Goal: Task Accomplishment & Management: Manage account settings

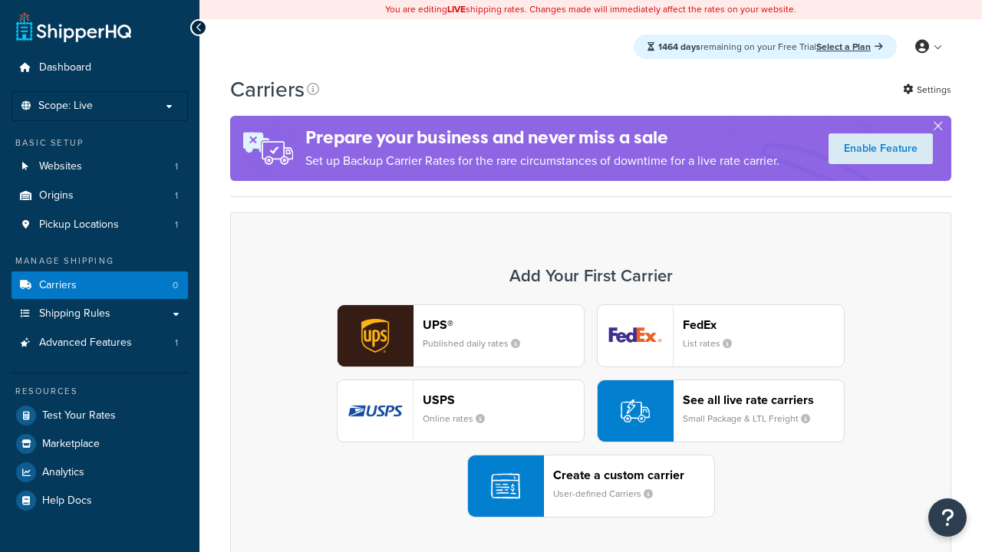
click at [590, 411] on div "UPS® Published daily rates FedEx List rates USPS Online rates See all live rate…" at bounding box center [590, 410] width 689 height 213
click at [763, 324] on header "FedEx" at bounding box center [762, 324] width 161 height 15
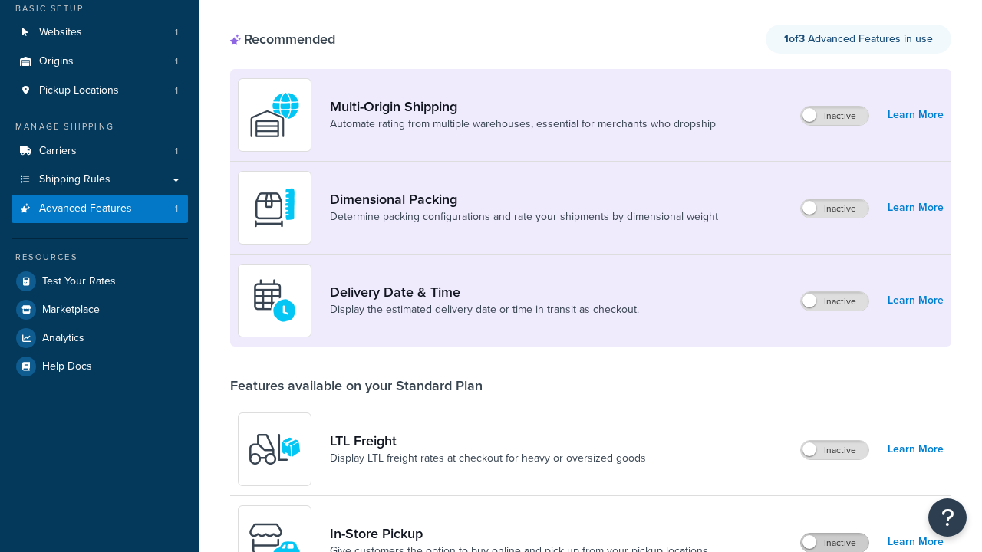
click at [834, 534] on label "Inactive" at bounding box center [834, 543] width 67 height 18
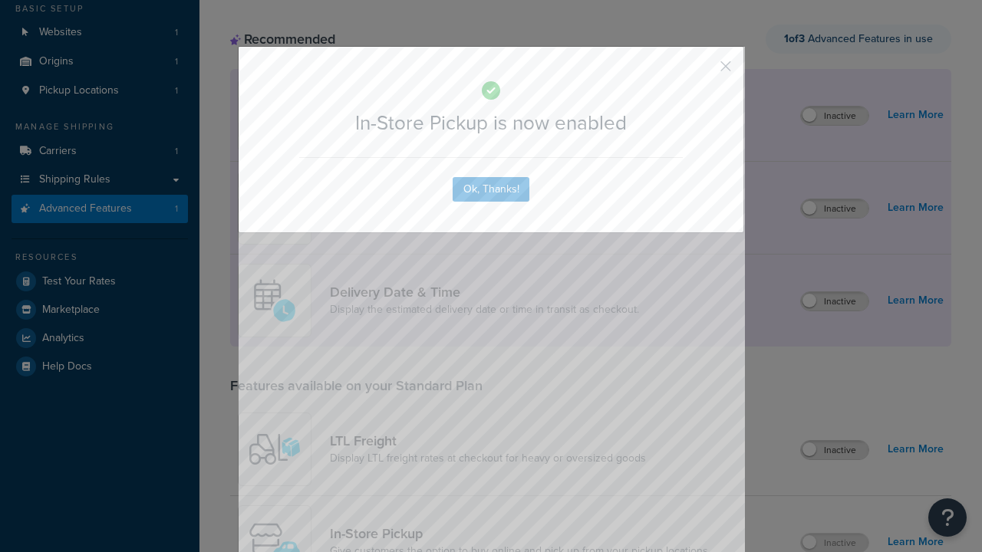
scroll to position [401, 0]
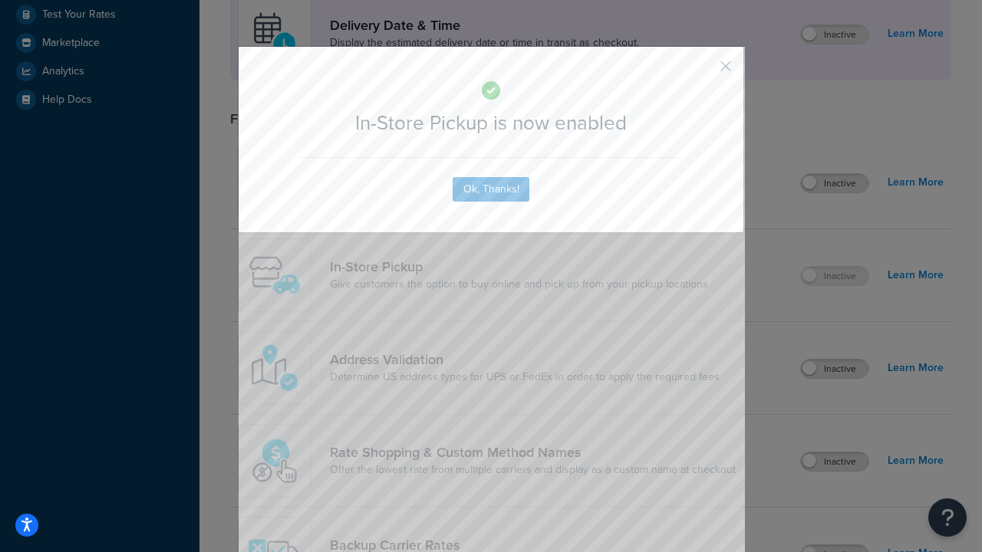
click at [702, 71] on button "button" at bounding box center [703, 72] width 4 height 4
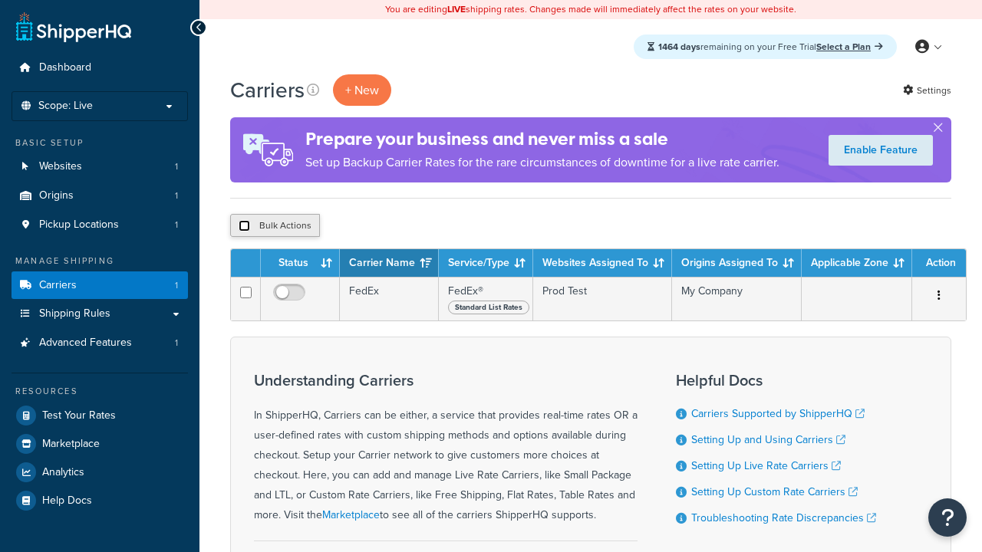
click at [244, 226] on input "checkbox" at bounding box center [244, 226] width 12 height 12
checkbox input "true"
click at [413, 226] on button "Delete" at bounding box center [409, 225] width 53 height 23
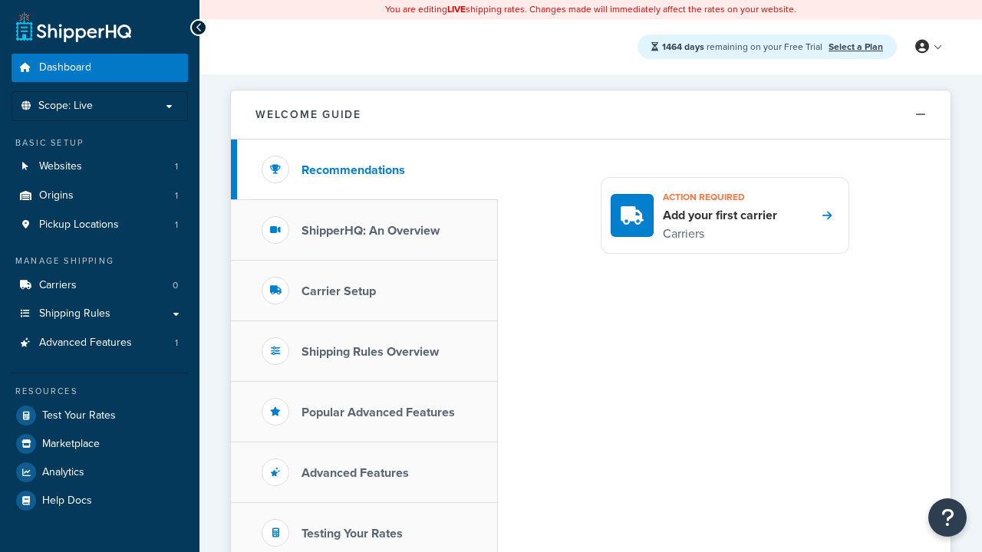
click at [65, 67] on span "Dashboard" at bounding box center [65, 67] width 52 height 13
click at [927, 47] on icon at bounding box center [922, 47] width 14 height 14
click at [0, 0] on span "Billing" at bounding box center [0, 0] width 0 height 0
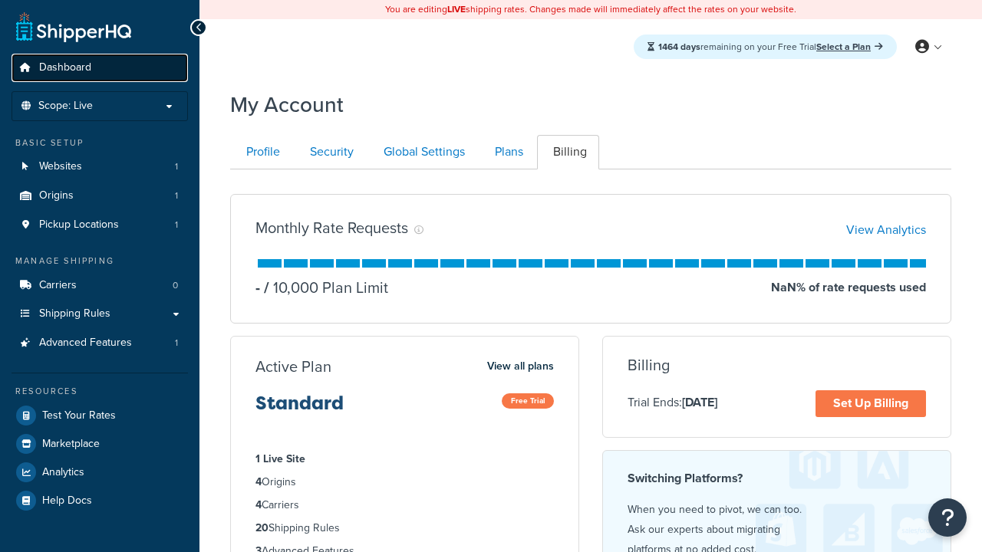
click at [65, 67] on span "Dashboard" at bounding box center [65, 67] width 52 height 13
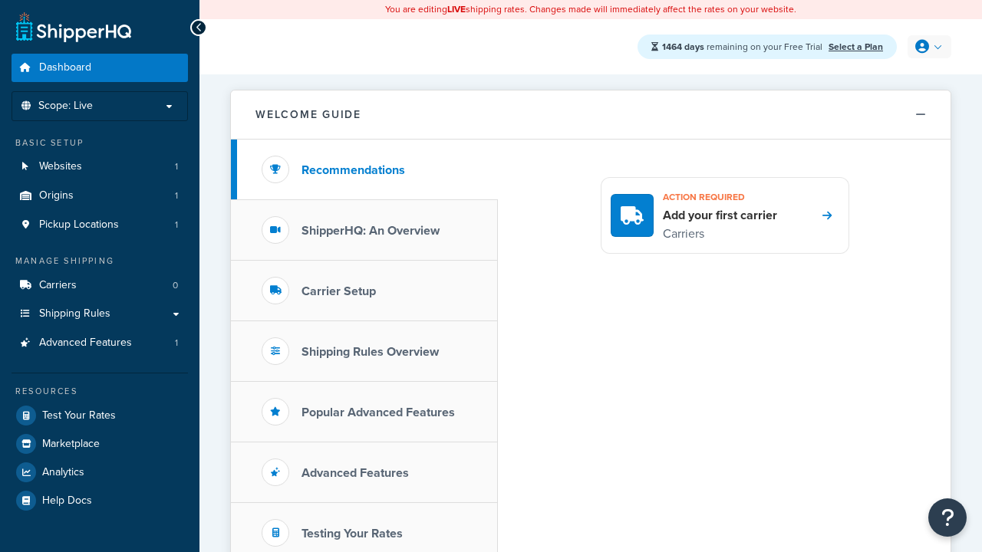
click at [927, 47] on icon at bounding box center [922, 47] width 14 height 14
click at [0, 0] on span "Global Settings" at bounding box center [0, 0] width 0 height 0
